Goal: Transaction & Acquisition: Purchase product/service

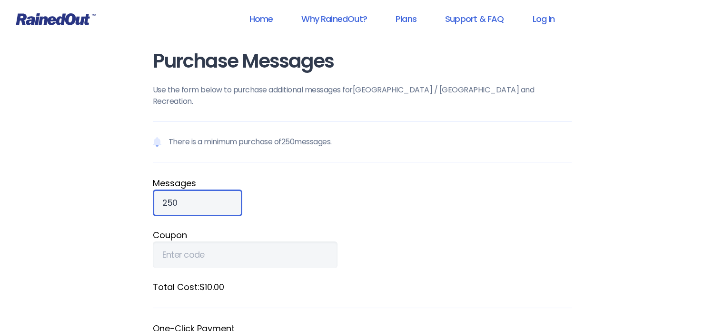
drag, startPoint x: 192, startPoint y: 191, endPoint x: 138, endPoint y: 198, distance: 55.2
click at [138, 198] on div "Purchase Messages Use the form below to purchase additional messages for [GEOGR…" at bounding box center [362, 268] width 457 height 537
type input "10000"
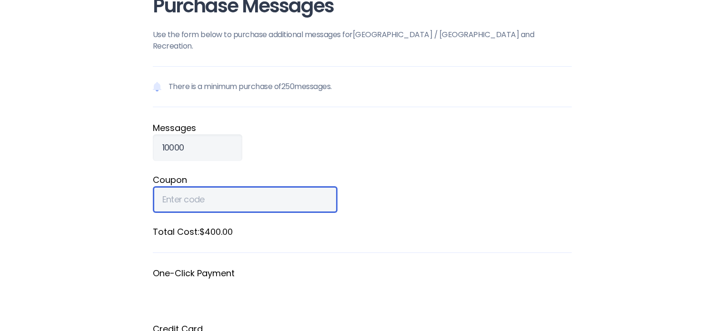
scroll to position [190, 0]
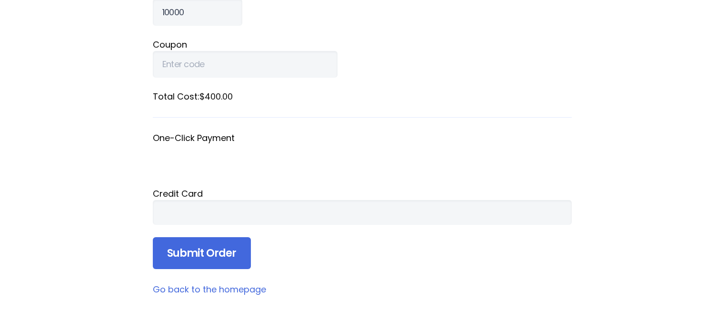
click at [184, 200] on div at bounding box center [362, 212] width 419 height 25
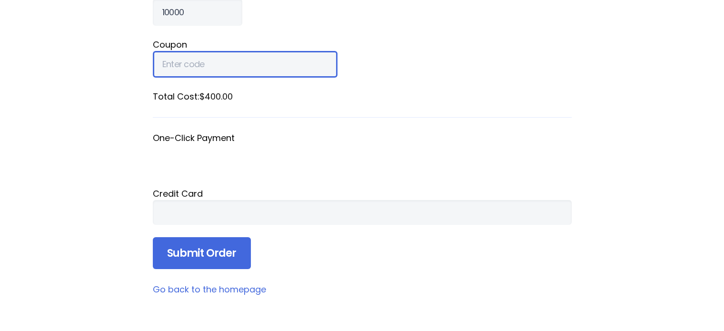
click at [179, 51] on input "Coupon" at bounding box center [245, 64] width 185 height 27
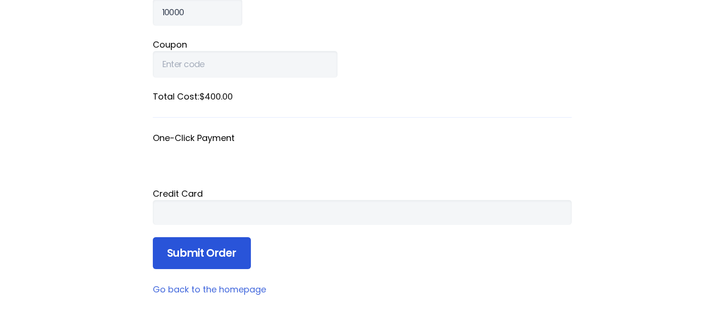
click at [189, 238] on input "Submit Order" at bounding box center [202, 253] width 98 height 32
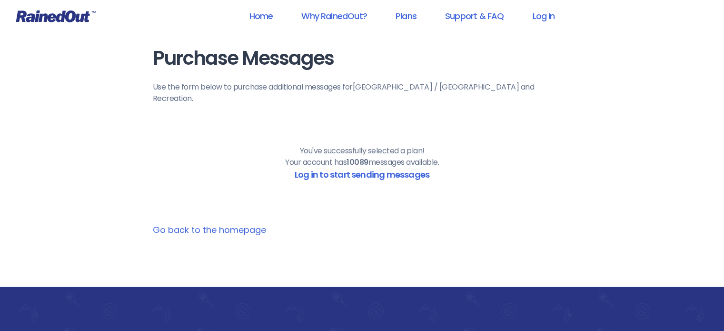
scroll to position [1, 0]
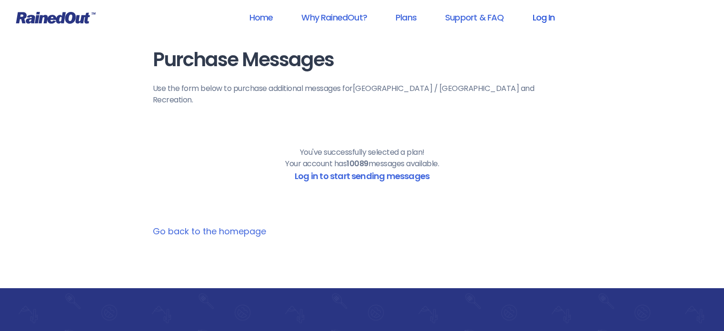
click at [548, 17] on link "Log In" at bounding box center [543, 17] width 47 height 21
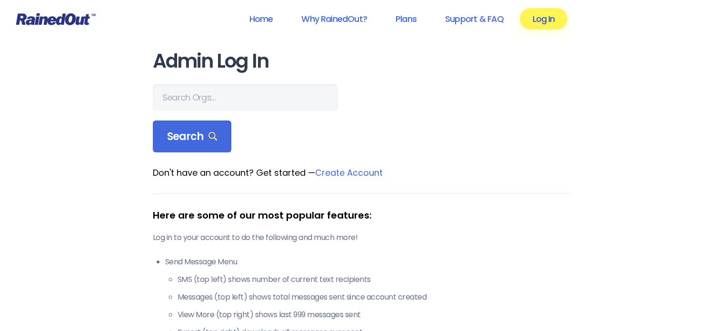
click at [546, 17] on link "Log In" at bounding box center [543, 18] width 47 height 21
